Goal: Transaction & Acquisition: Book appointment/travel/reservation

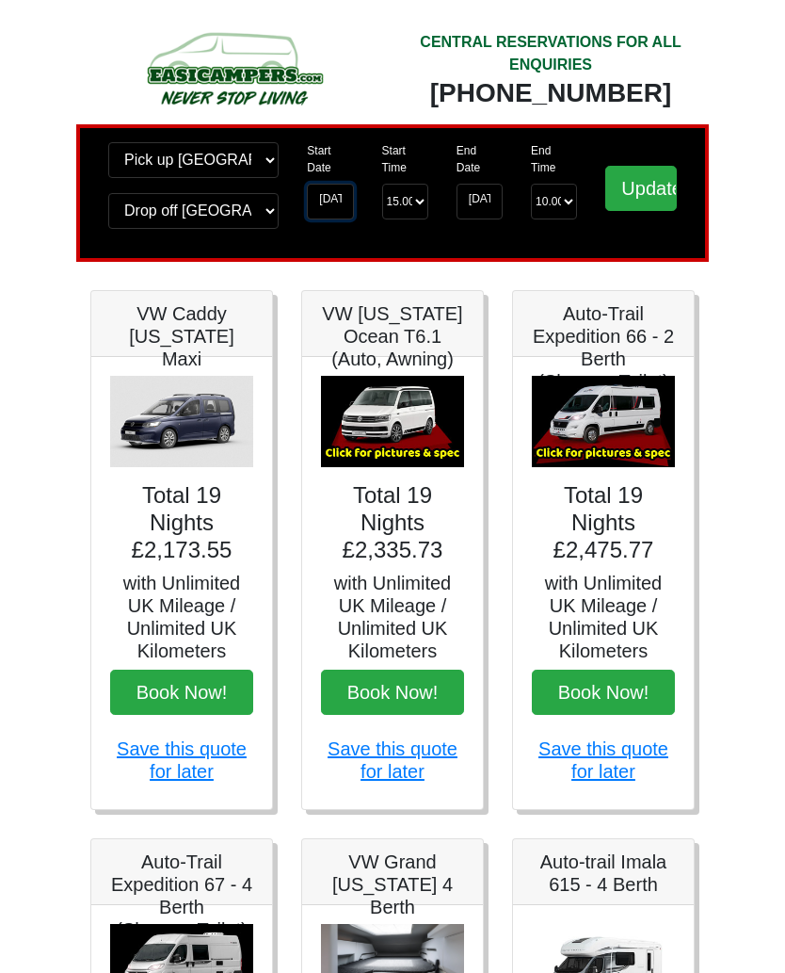
click at [327, 202] on input "01-06-2026" at bounding box center [330, 202] width 46 height 36
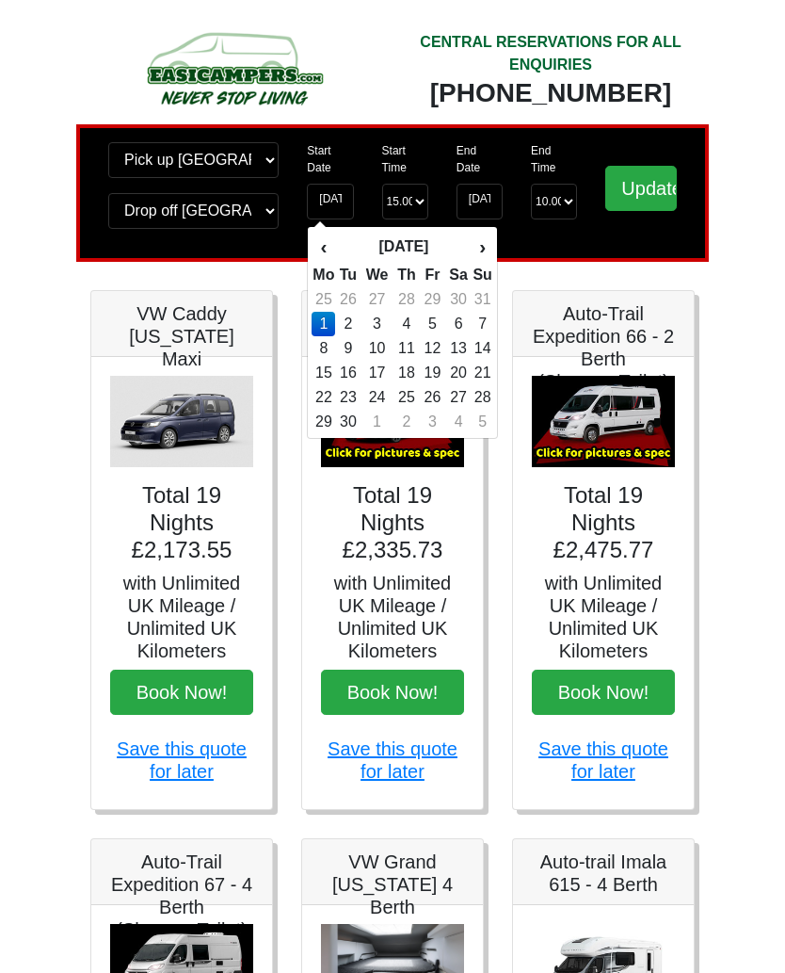
click at [457, 326] on td "6" at bounding box center [458, 324] width 27 height 24
type input "[DATE]"
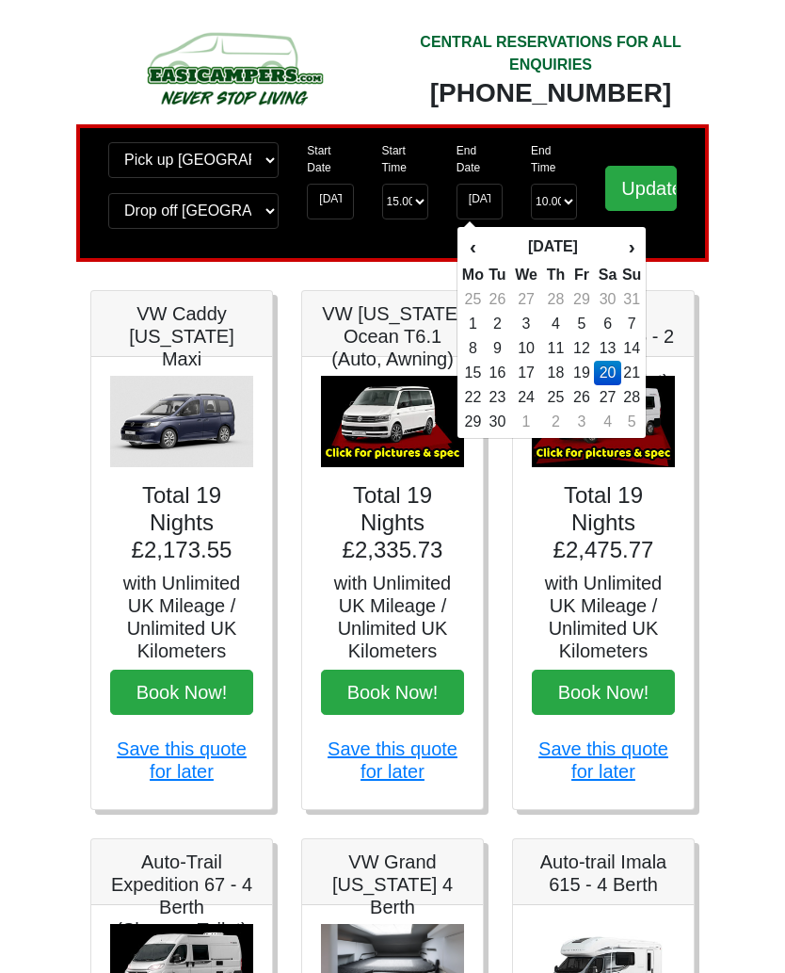
click at [636, 197] on input "Update" at bounding box center [642, 188] width 72 height 45
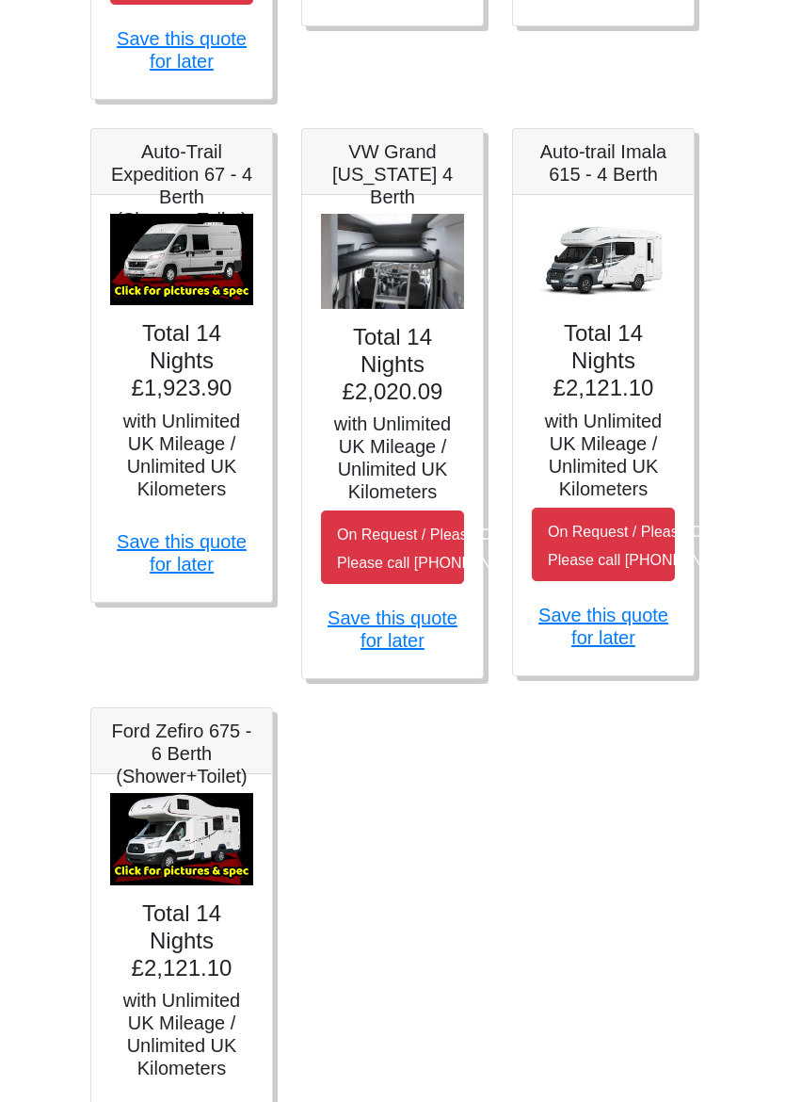
scroll to position [858, 0]
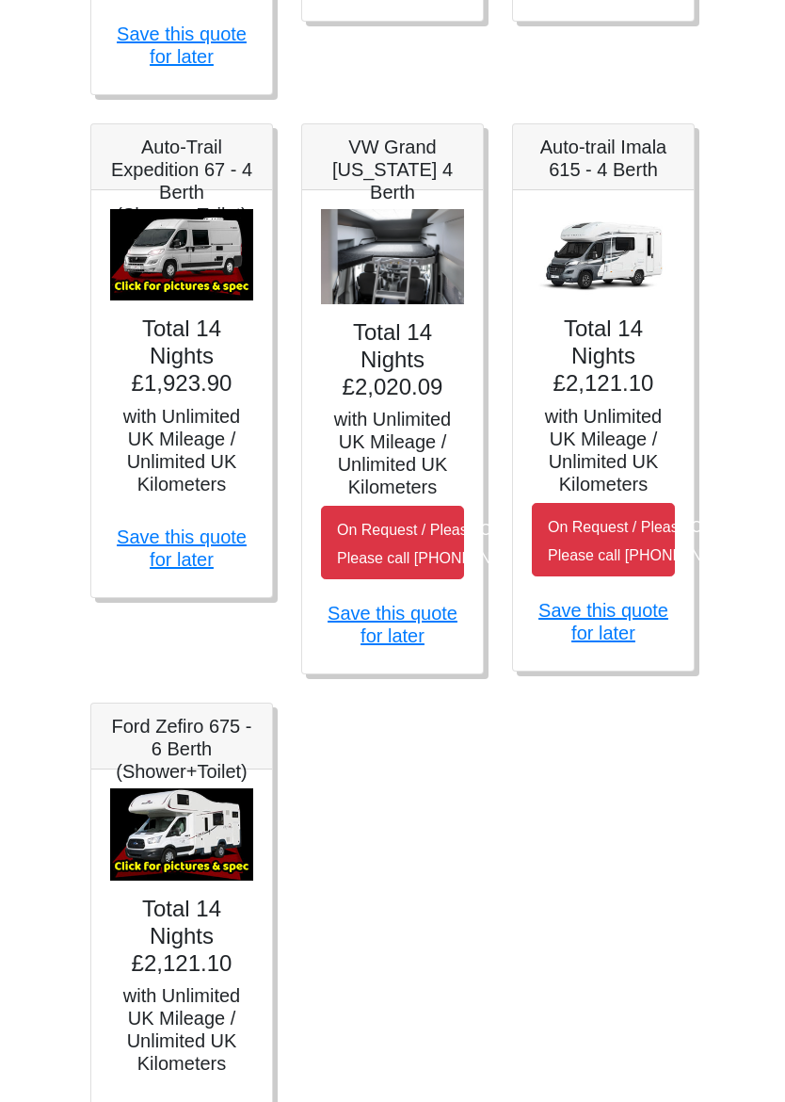
click at [607, 302] on img at bounding box center [603, 256] width 143 height 92
click at [595, 440] on h5 "with Unlimited UK Mileage / Unlimited UK Kilometers" at bounding box center [603, 451] width 143 height 90
click at [596, 644] on link "Save this quote for later" at bounding box center [604, 622] width 130 height 43
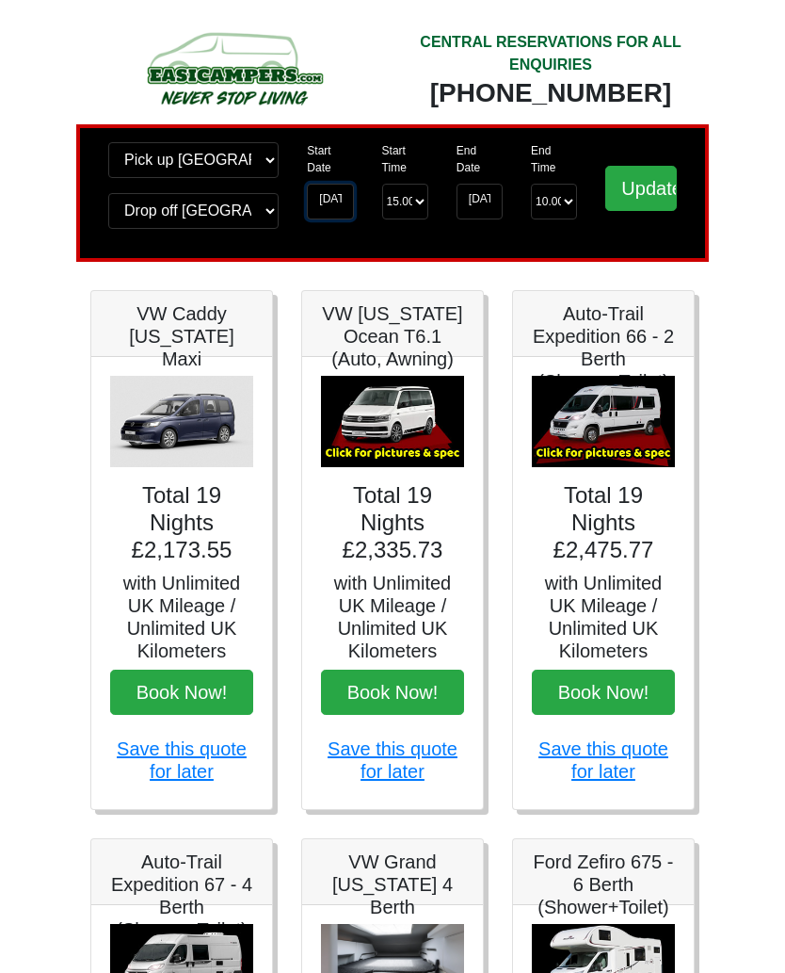
click at [329, 208] on input "01-06-2026" at bounding box center [330, 202] width 46 height 36
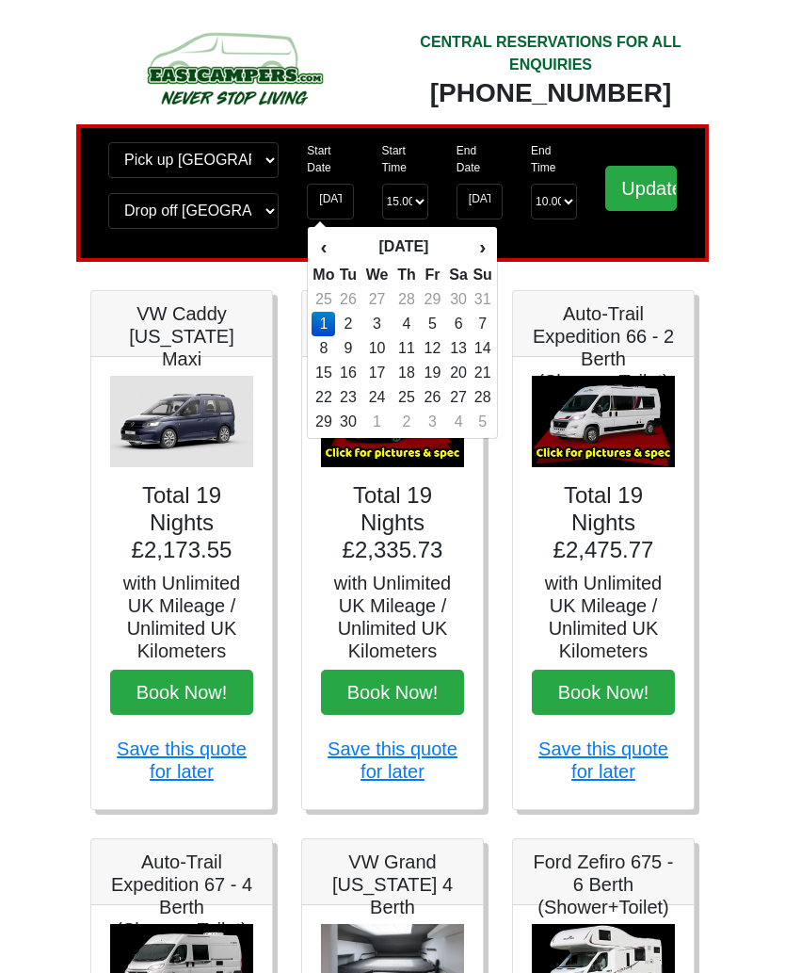
click at [456, 320] on td "6" at bounding box center [458, 324] width 27 height 24
type input "[DATE]"
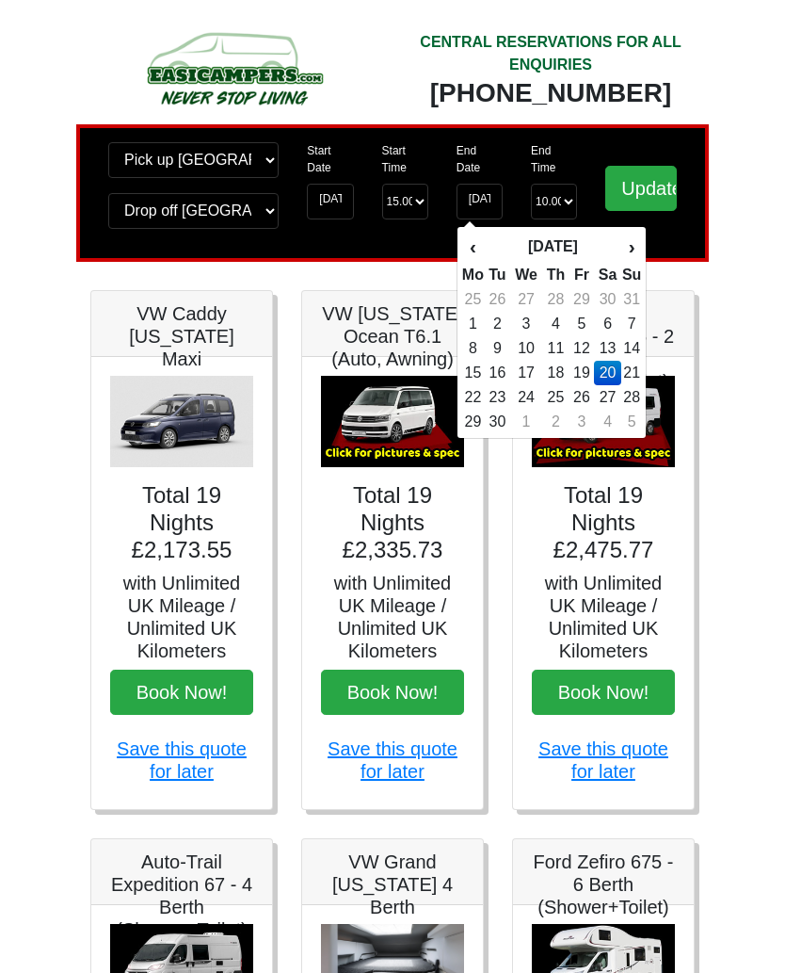
click at [643, 190] on input "Update" at bounding box center [642, 188] width 72 height 45
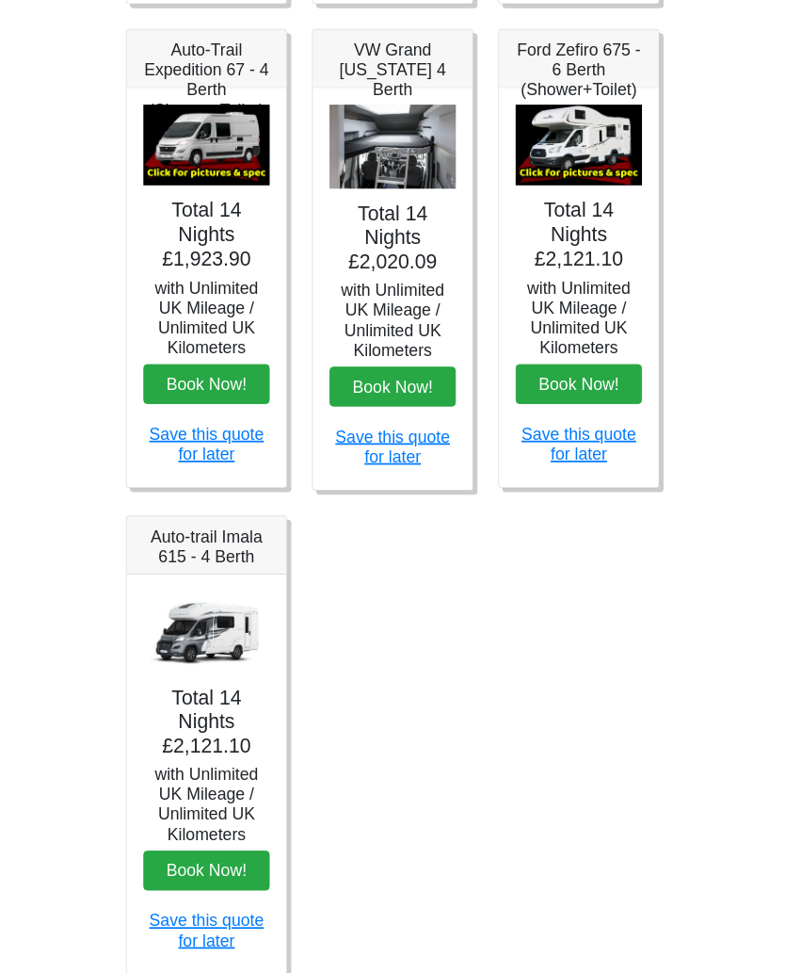
scroll to position [804, 0]
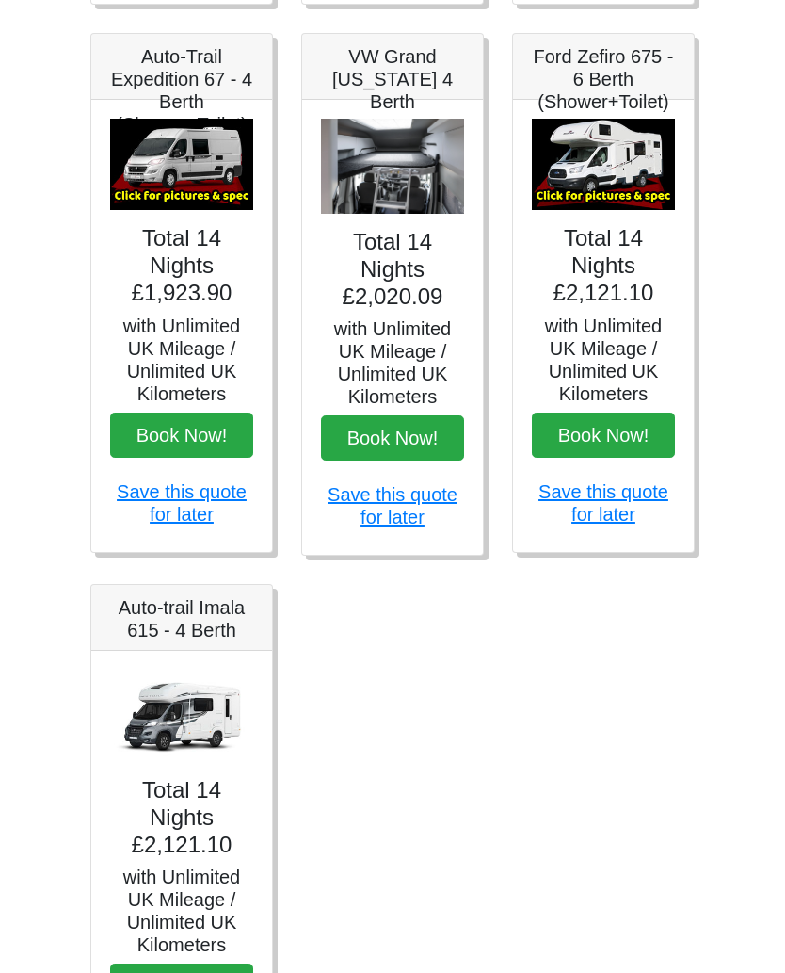
click at [601, 366] on h5 "with Unlimited UK Mileage / Unlimited UK Kilometers" at bounding box center [603, 361] width 143 height 90
click at [599, 333] on h5 "with Unlimited UK Mileage / Unlimited UK Kilometers" at bounding box center [603, 361] width 143 height 90
click at [613, 89] on h5 "Ford Zefiro 675 - 6 Berth (Shower+Toilet)" at bounding box center [603, 80] width 143 height 68
click at [619, 167] on img at bounding box center [603, 166] width 143 height 92
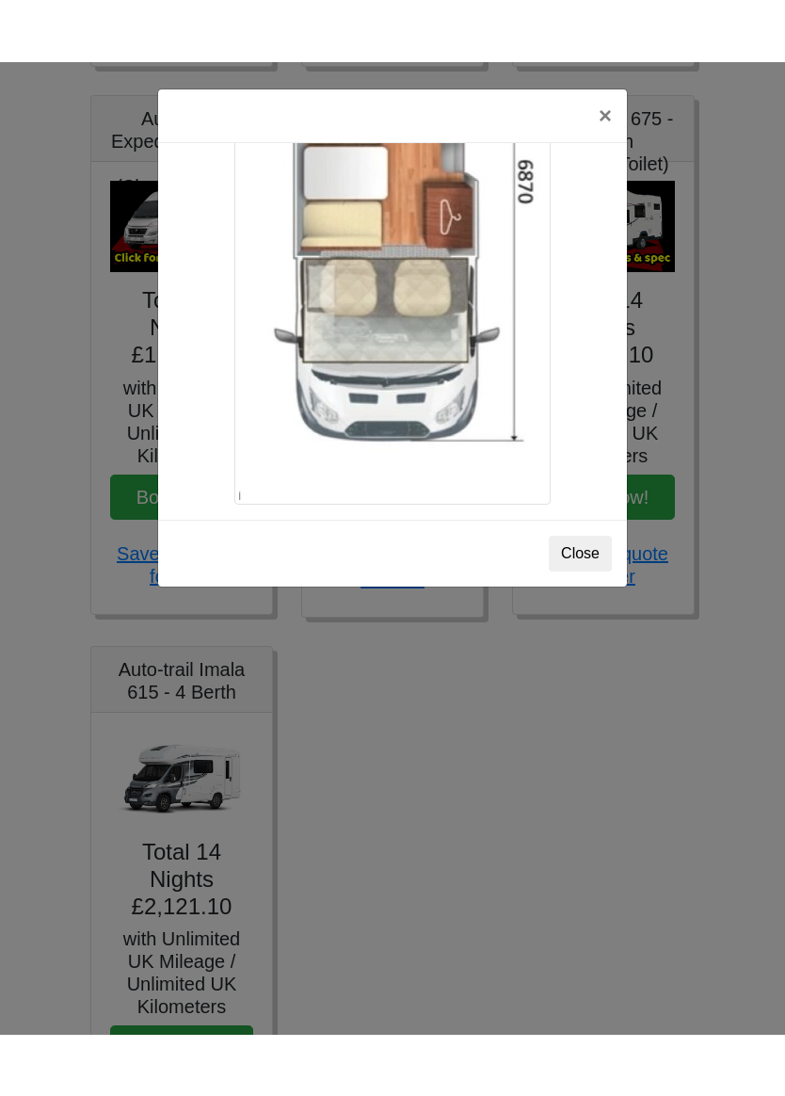
scroll to position [3385, 0]
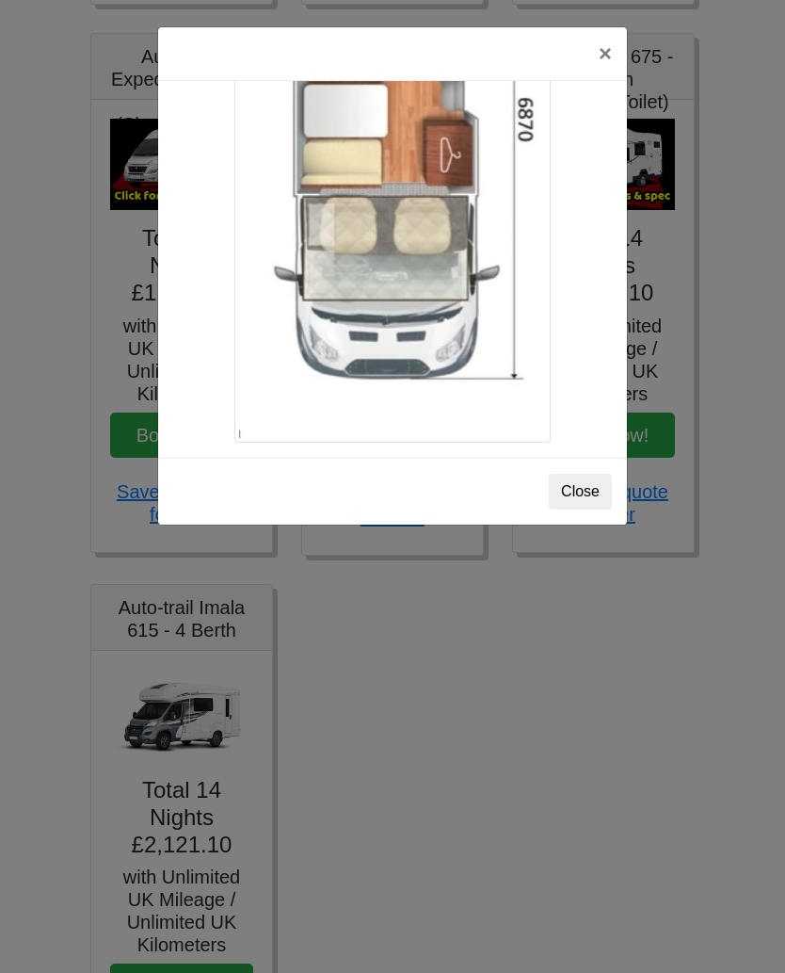
click at [599, 42] on button "×" at bounding box center [605, 53] width 43 height 53
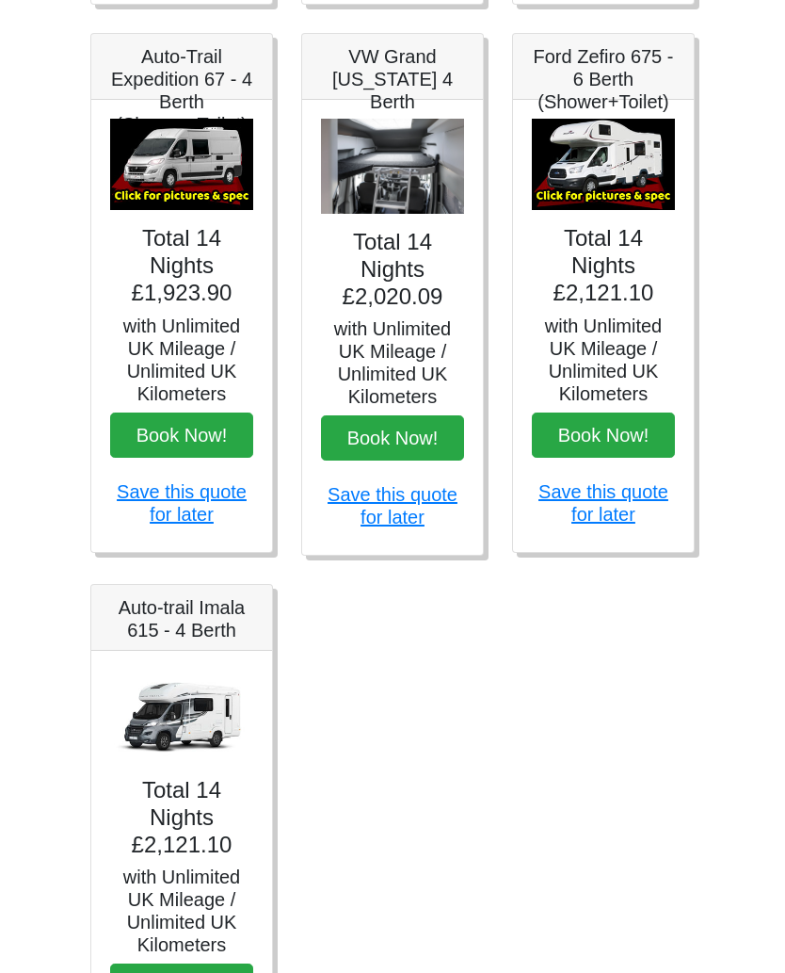
click at [177, 716] on img at bounding box center [181, 716] width 143 height 92
click at [177, 616] on h5 "Auto-trail Imala 615 - 4 Berth" at bounding box center [181, 618] width 143 height 45
click at [177, 818] on h4 "Total 14 Nights £2,121.10" at bounding box center [181, 817] width 143 height 81
click at [186, 905] on h5 "with Unlimited UK Mileage / Unlimited UK Kilometers" at bounding box center [181, 911] width 143 height 90
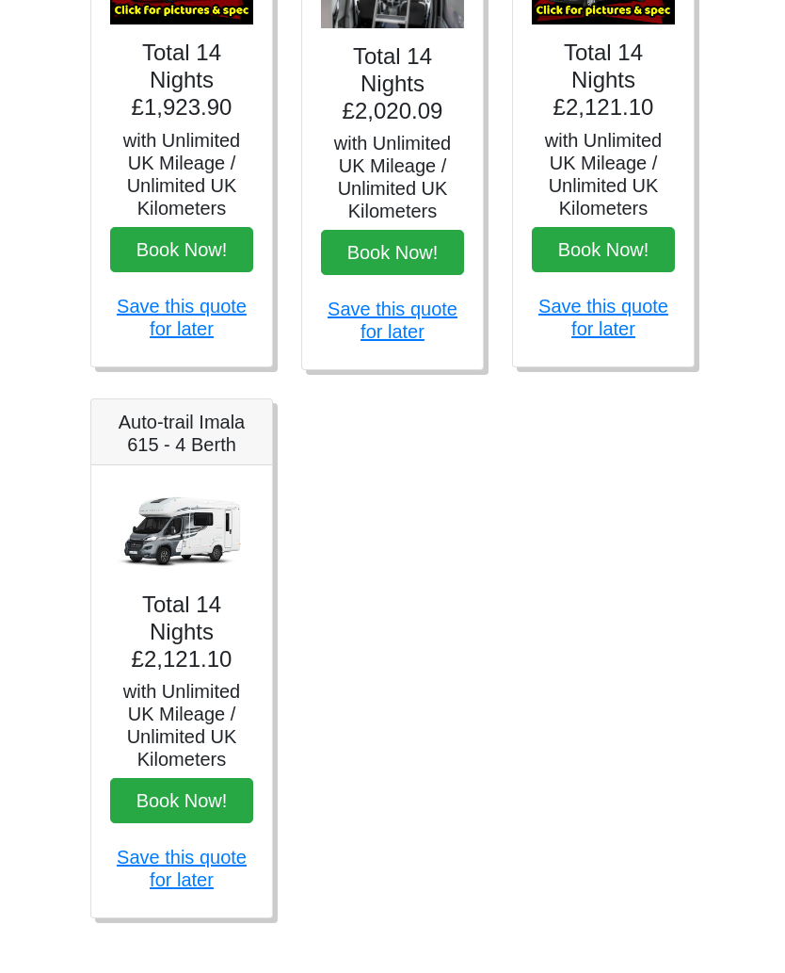
scroll to position [991, 0]
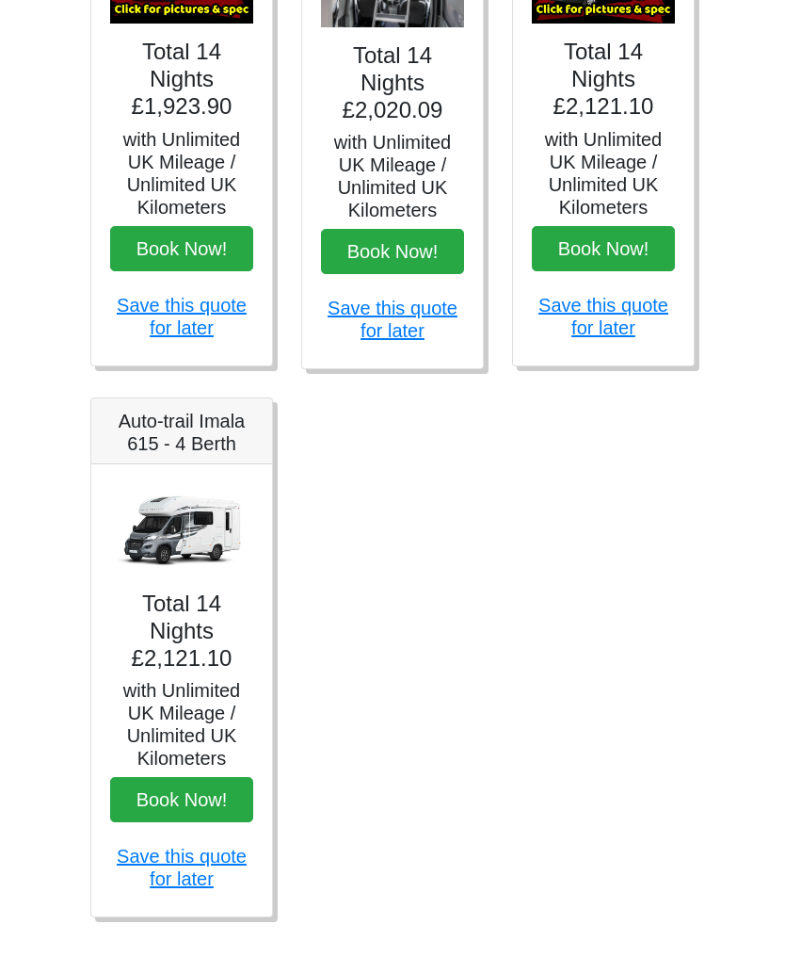
click at [172, 708] on h5 "with Unlimited UK Mileage / Unlimited UK Kilometers" at bounding box center [181, 725] width 143 height 90
click at [183, 607] on h4 "Total 14 Nights £2,121.10" at bounding box center [181, 631] width 143 height 81
click at [174, 525] on img at bounding box center [181, 530] width 143 height 92
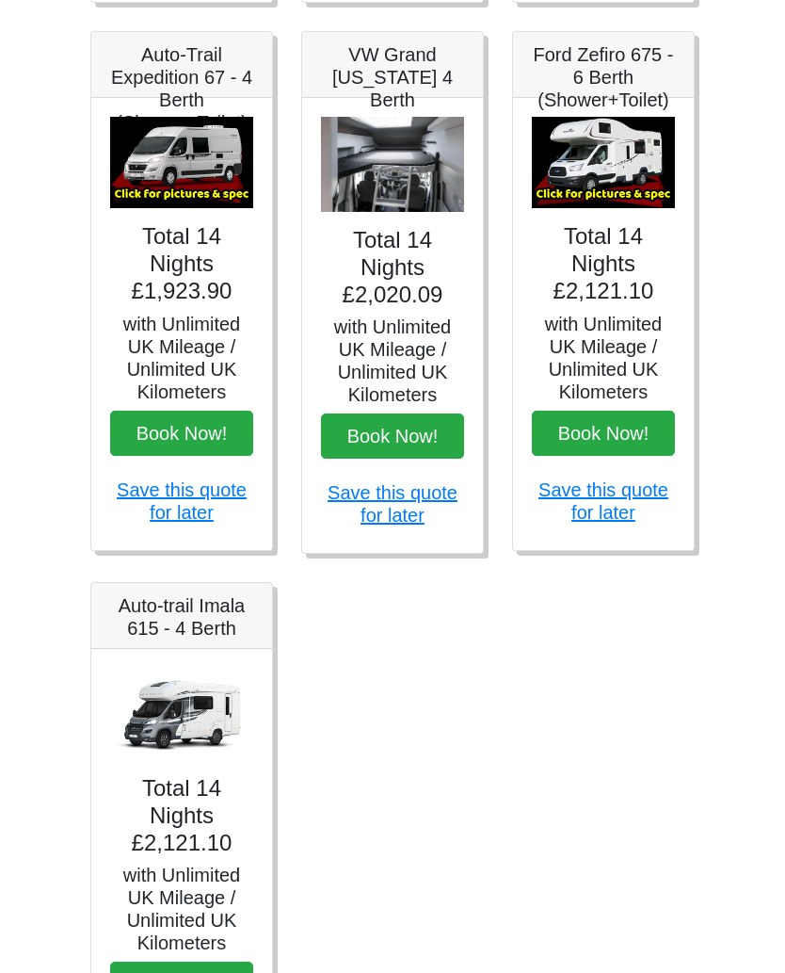
scroll to position [803, 0]
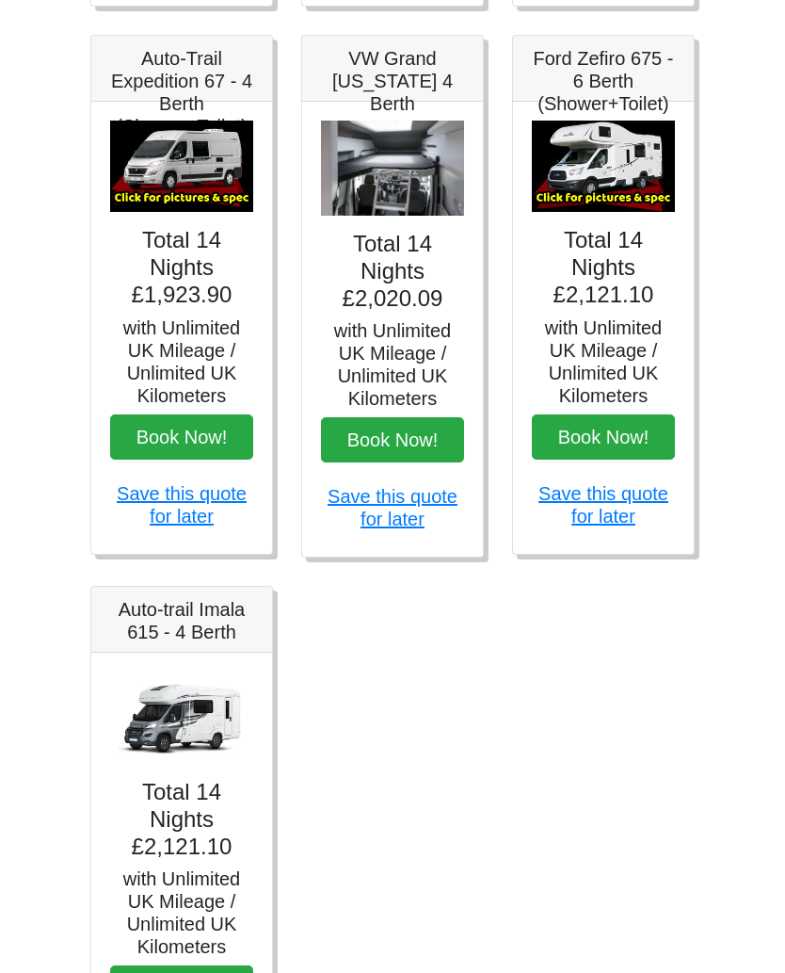
click at [192, 625] on h5 "Auto-trail Imala 615 - 4 Berth" at bounding box center [181, 620] width 143 height 45
click at [202, 737] on img at bounding box center [181, 718] width 143 height 92
click at [186, 780] on h4 "Total 14 Nights £2,121.10" at bounding box center [181, 819] width 143 height 81
click at [202, 793] on h4 "Total 14 Nights £2,121.10" at bounding box center [181, 819] width 143 height 81
click at [219, 677] on img at bounding box center [181, 718] width 143 height 92
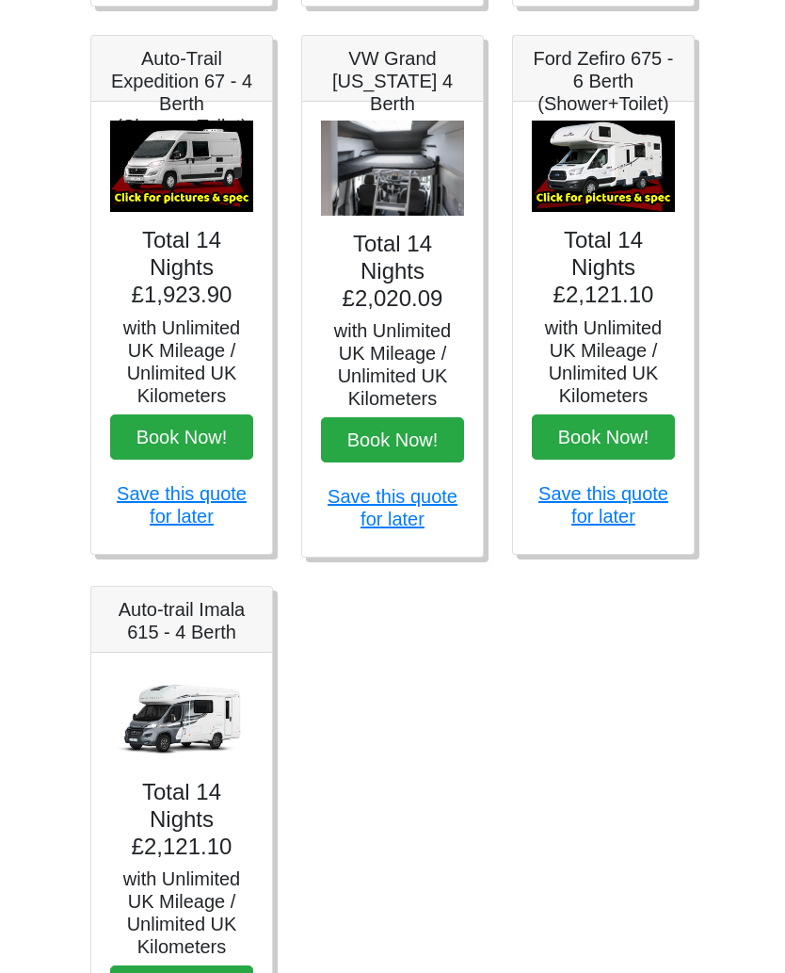
click at [611, 245] on h4 "Total 14 Nights £2,121.10" at bounding box center [603, 267] width 143 height 81
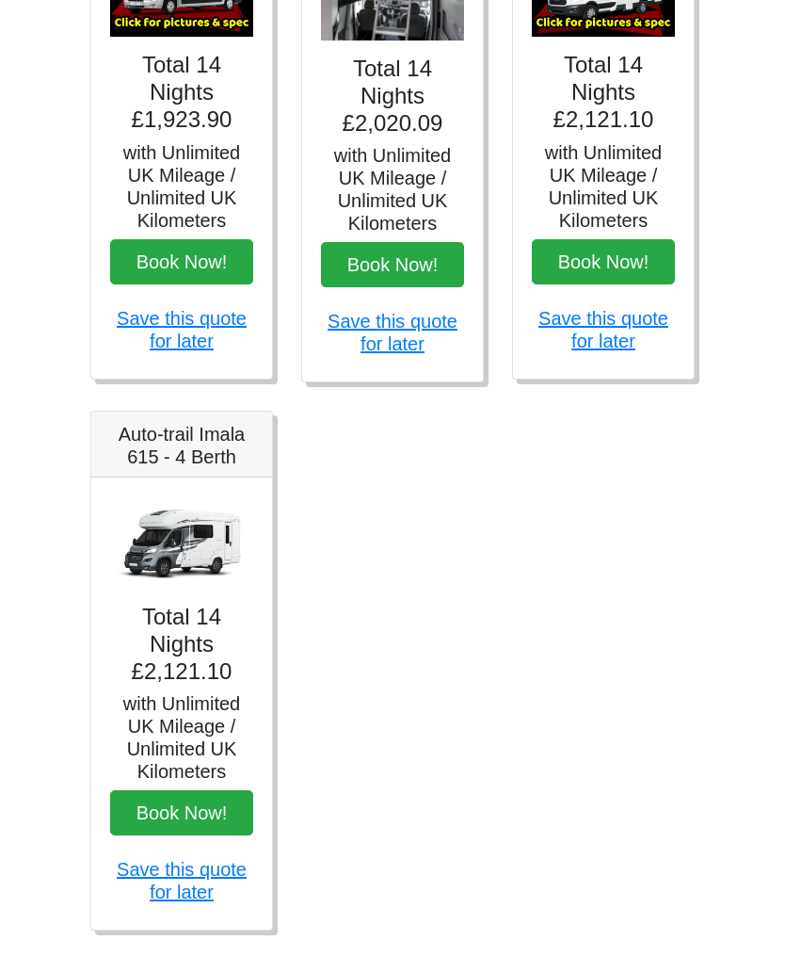
scroll to position [1010, 0]
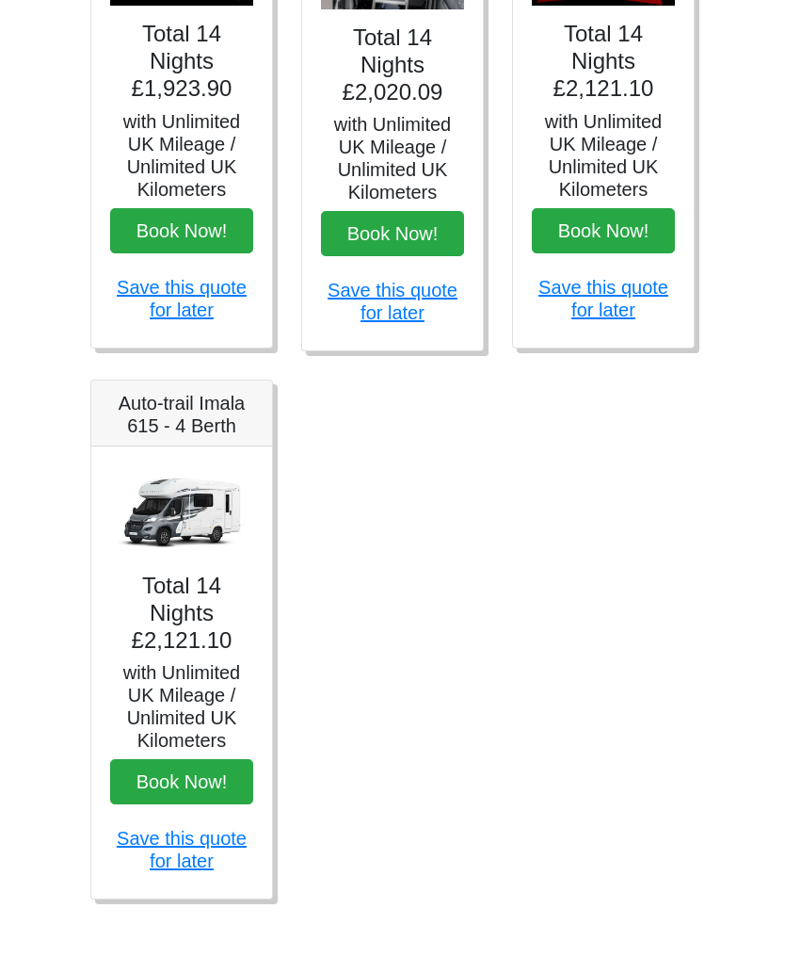
click at [190, 688] on h5 "with Unlimited UK Mileage / Unlimited UK Kilometers" at bounding box center [181, 706] width 143 height 90
click at [176, 849] on link "Save this quote for later" at bounding box center [182, 849] width 130 height 43
click at [180, 632] on h4 "Total 14 Nights £2,121.10" at bounding box center [181, 613] width 143 height 81
click at [186, 419] on h5 "Auto-trail Imala 615 - 4 Berth" at bounding box center [181, 414] width 143 height 45
click at [173, 653] on h4 "Total 14 Nights £2,121.10" at bounding box center [181, 613] width 143 height 81
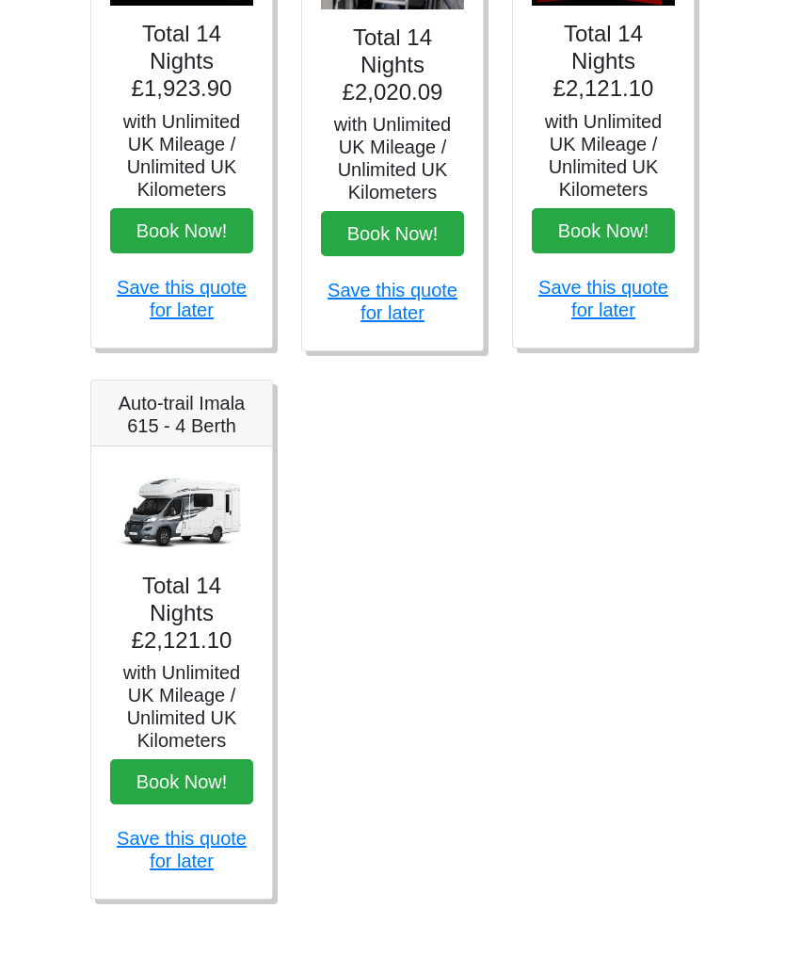
click at [172, 642] on h4 "Total 14 Nights £2,121.10" at bounding box center [181, 613] width 143 height 81
click at [180, 143] on h5 "with Unlimited UK Mileage / Unlimited UK Kilometers" at bounding box center [181, 155] width 143 height 90
click at [379, 103] on h4 "Total 14 Nights £2,020.09" at bounding box center [392, 64] width 143 height 81
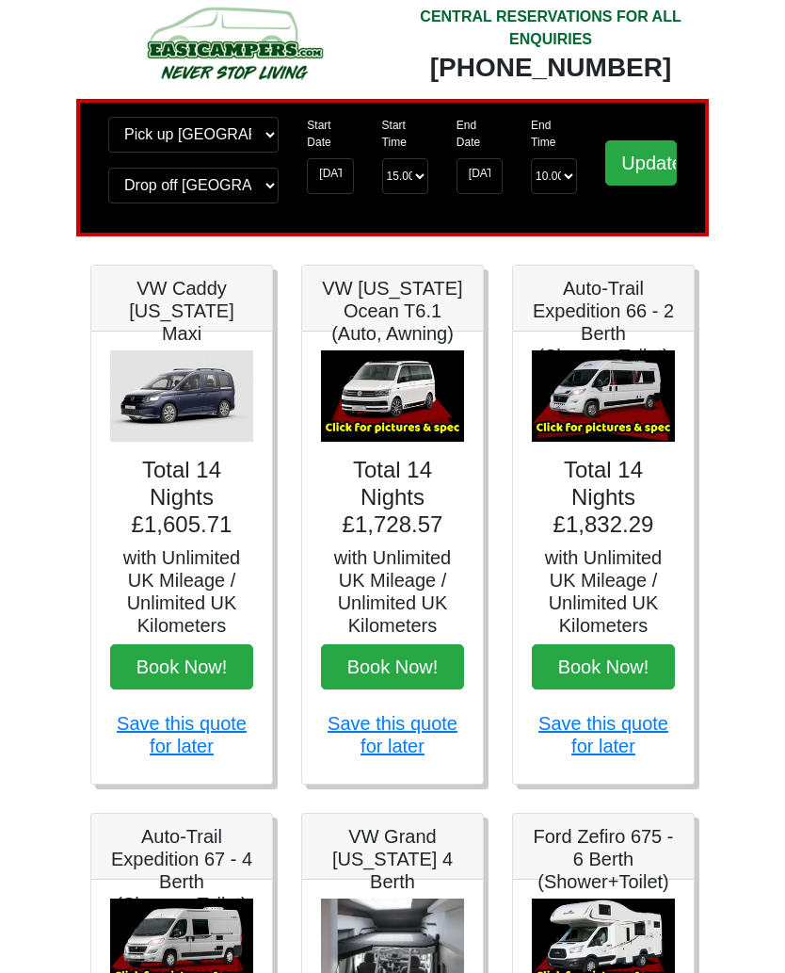
scroll to position [0, 0]
